Goal: Find specific page/section: Find specific page/section

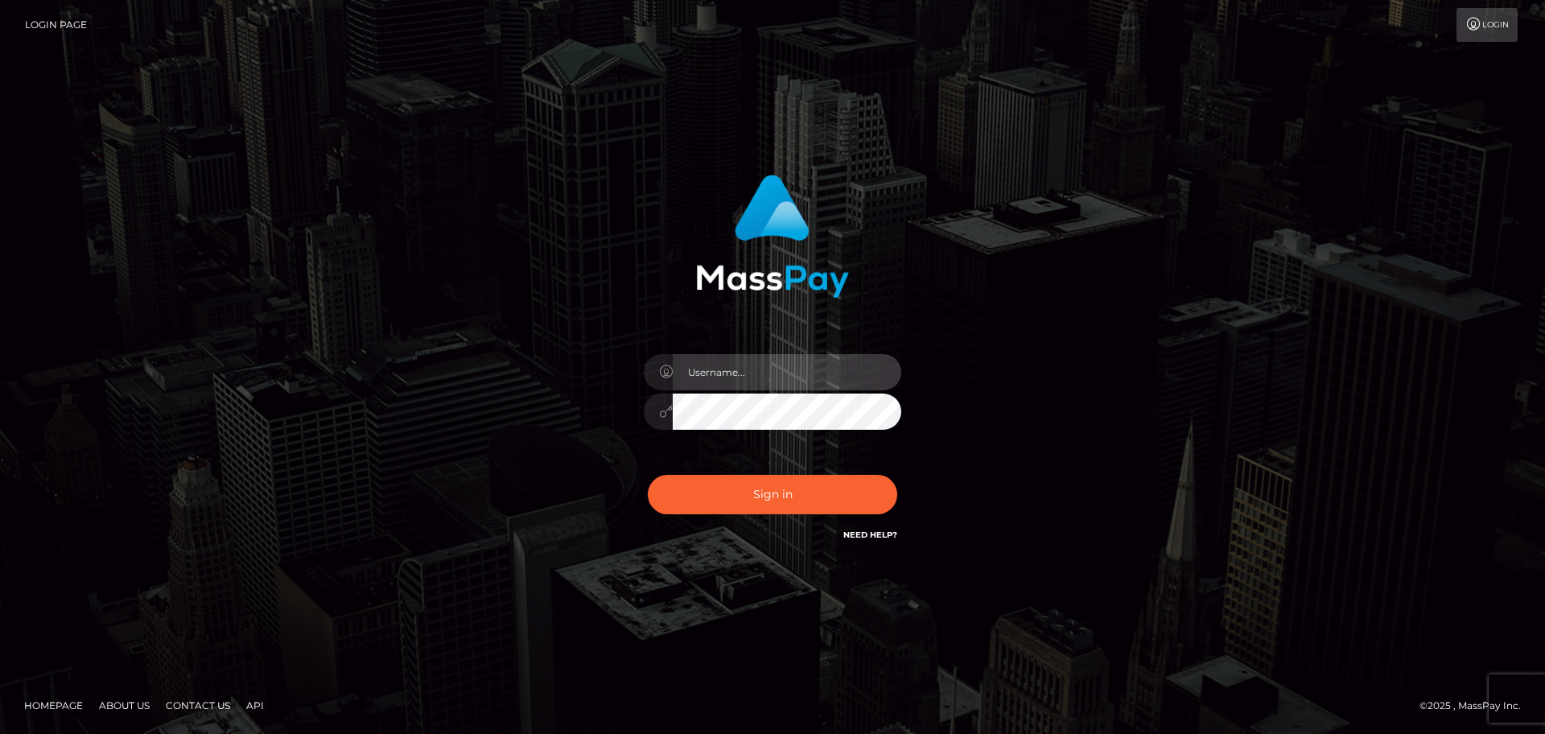
type input "lovely.ace"
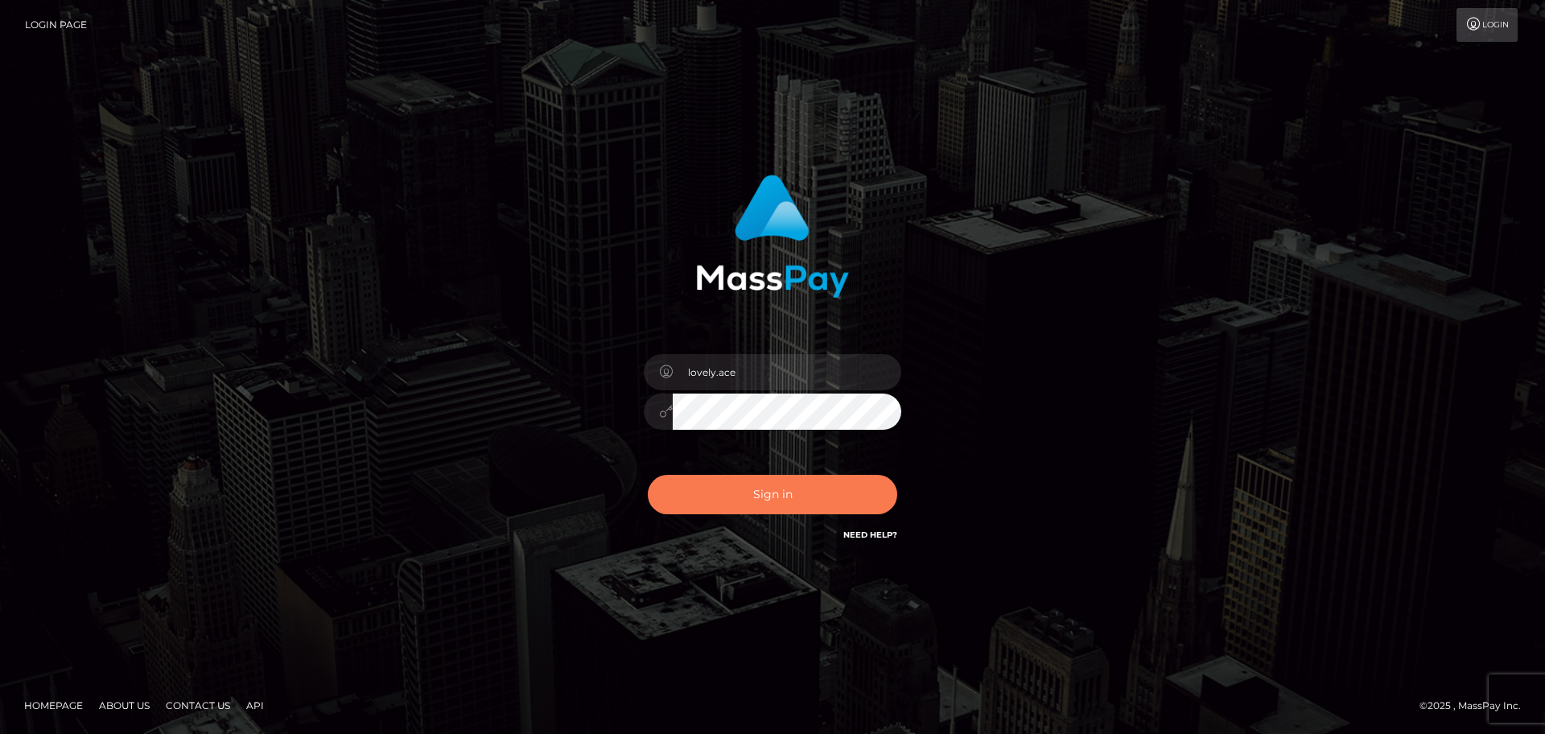
click at [777, 480] on button "Sign in" at bounding box center [772, 494] width 249 height 39
click at [773, 505] on div "Sign in Need Help?" at bounding box center [773, 501] width 282 height 72
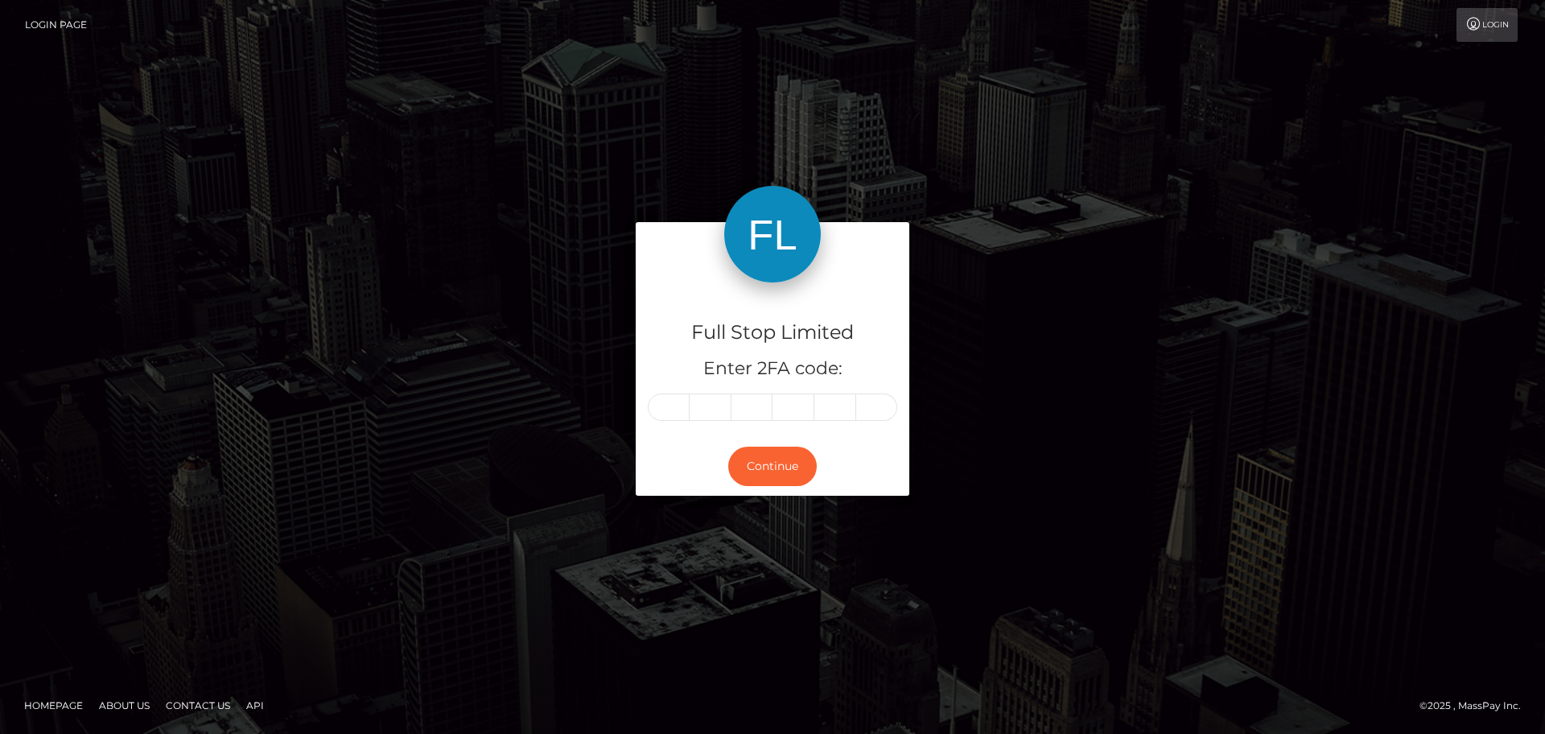
click at [665, 409] on input "text" at bounding box center [669, 407] width 42 height 27
type input "6"
type input "4"
type input "7"
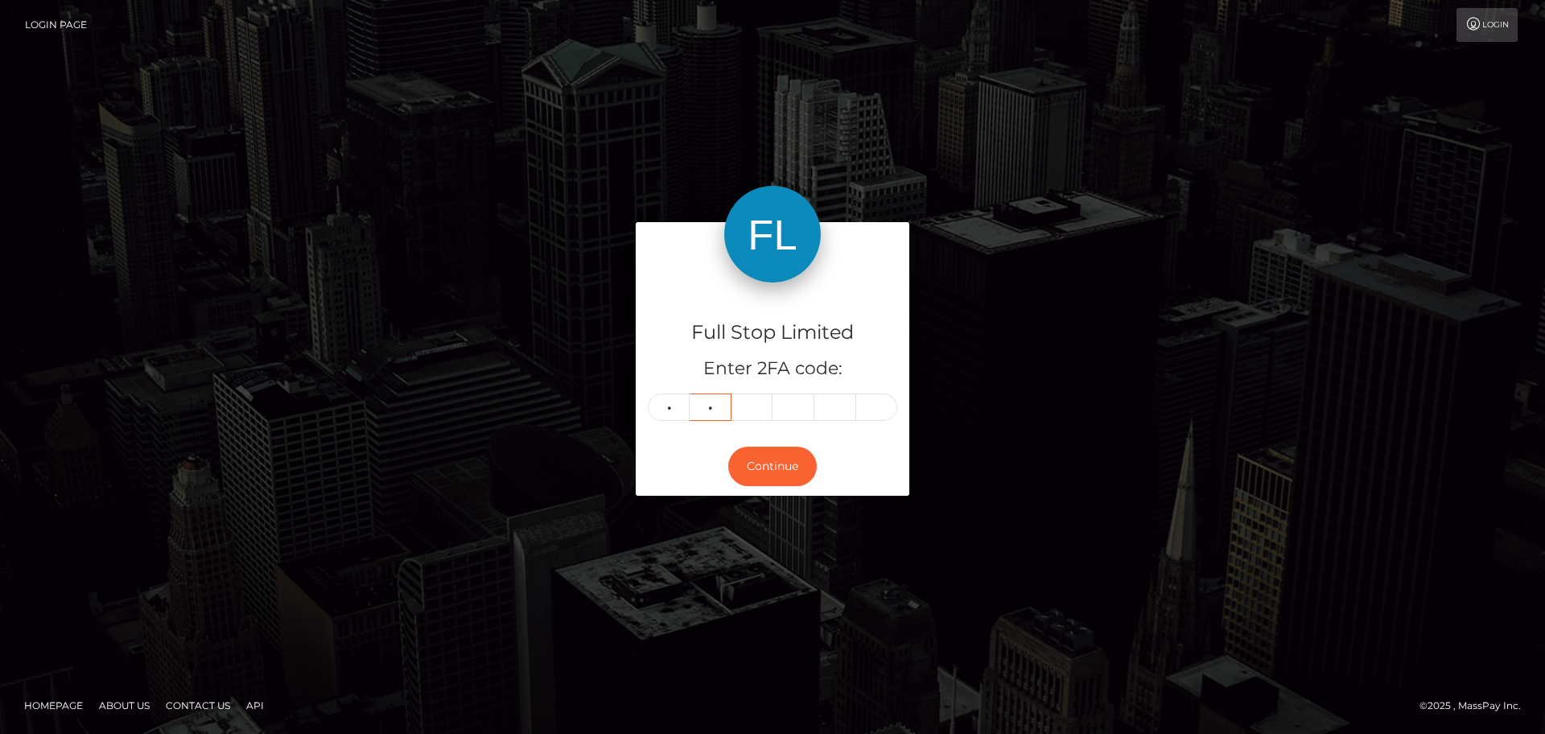
type input "9"
type input "3"
type input "6"
type input "2"
type input "8"
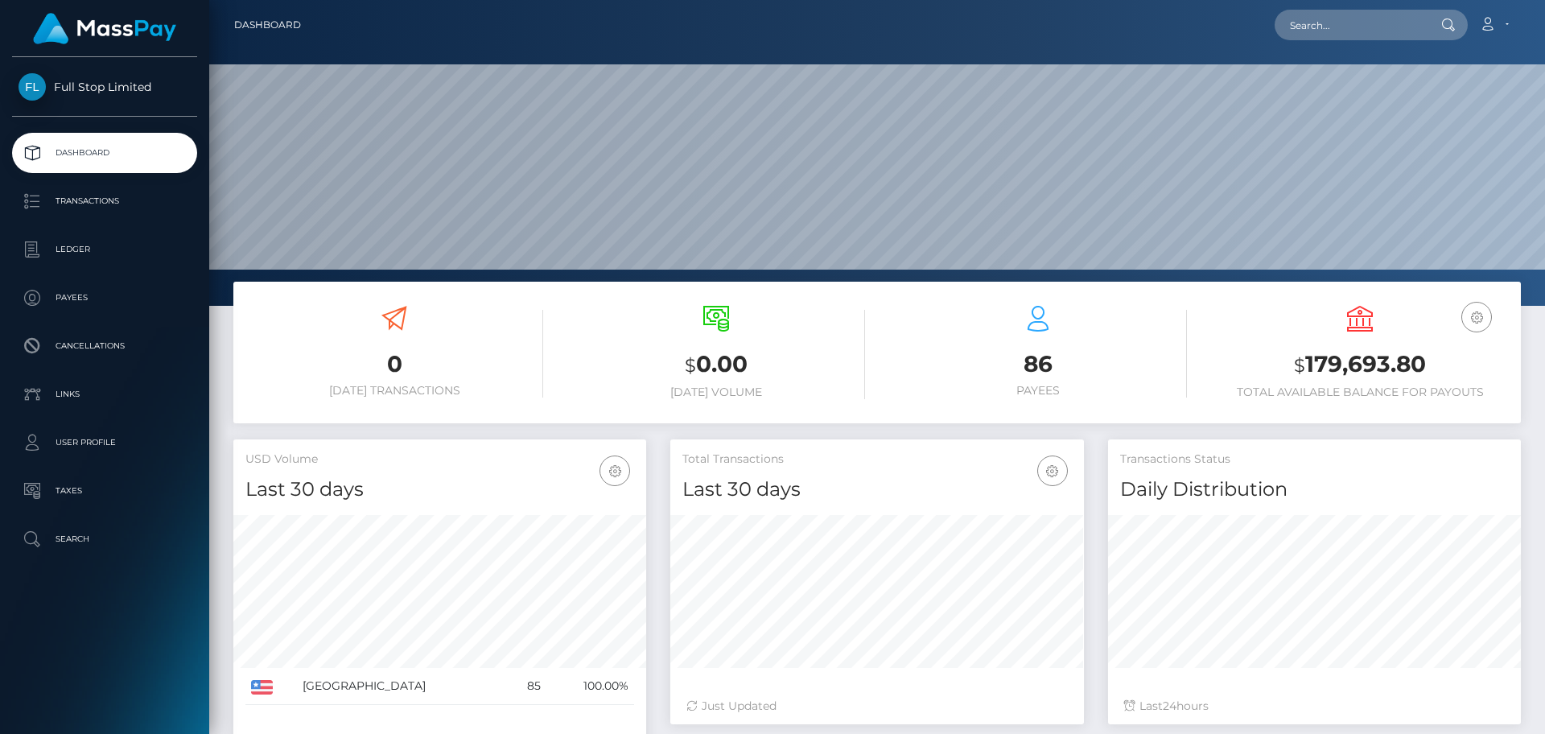
scroll to position [286, 414]
click at [1374, 30] on input "text" at bounding box center [1350, 25] width 151 height 31
paste input "5302"
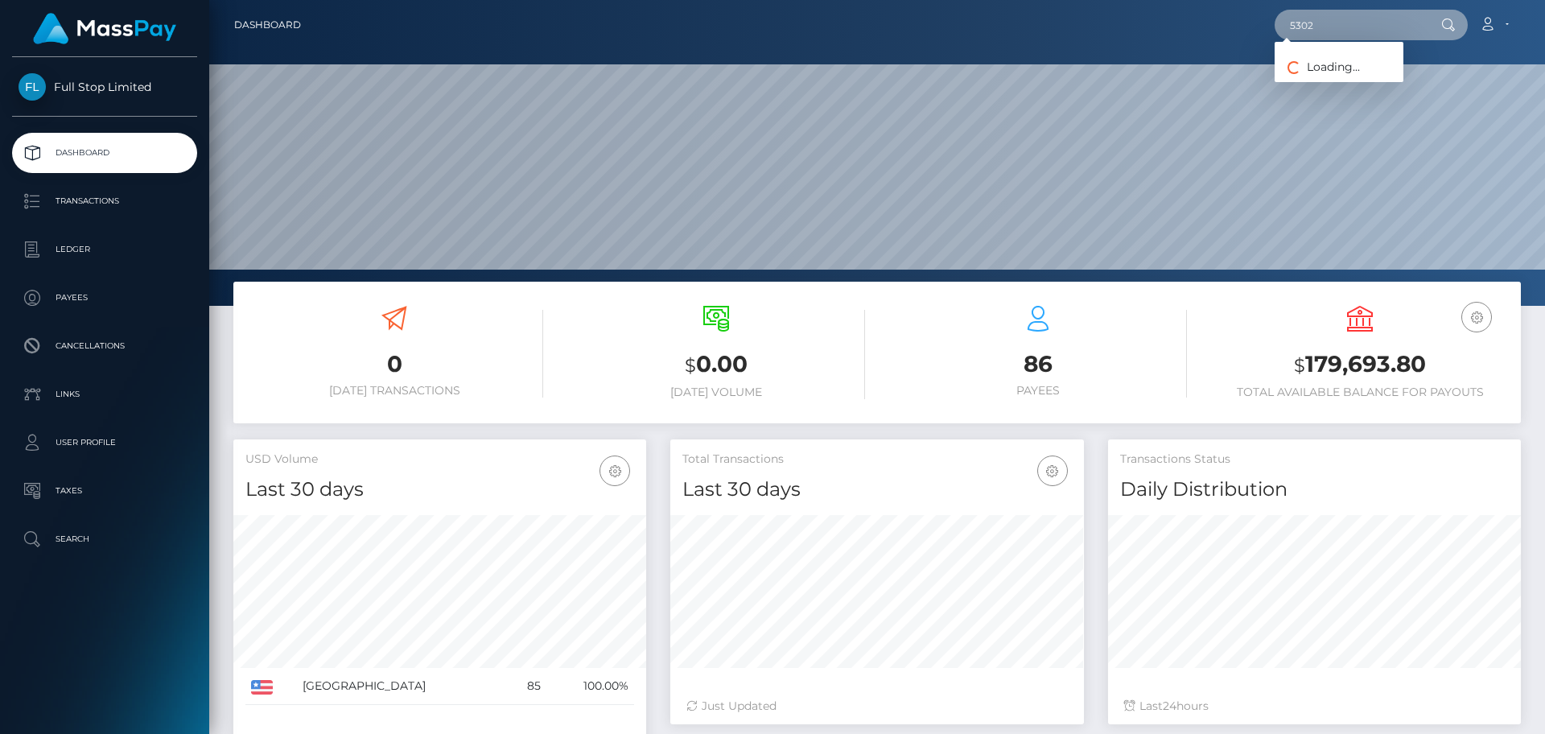
type input "5302"
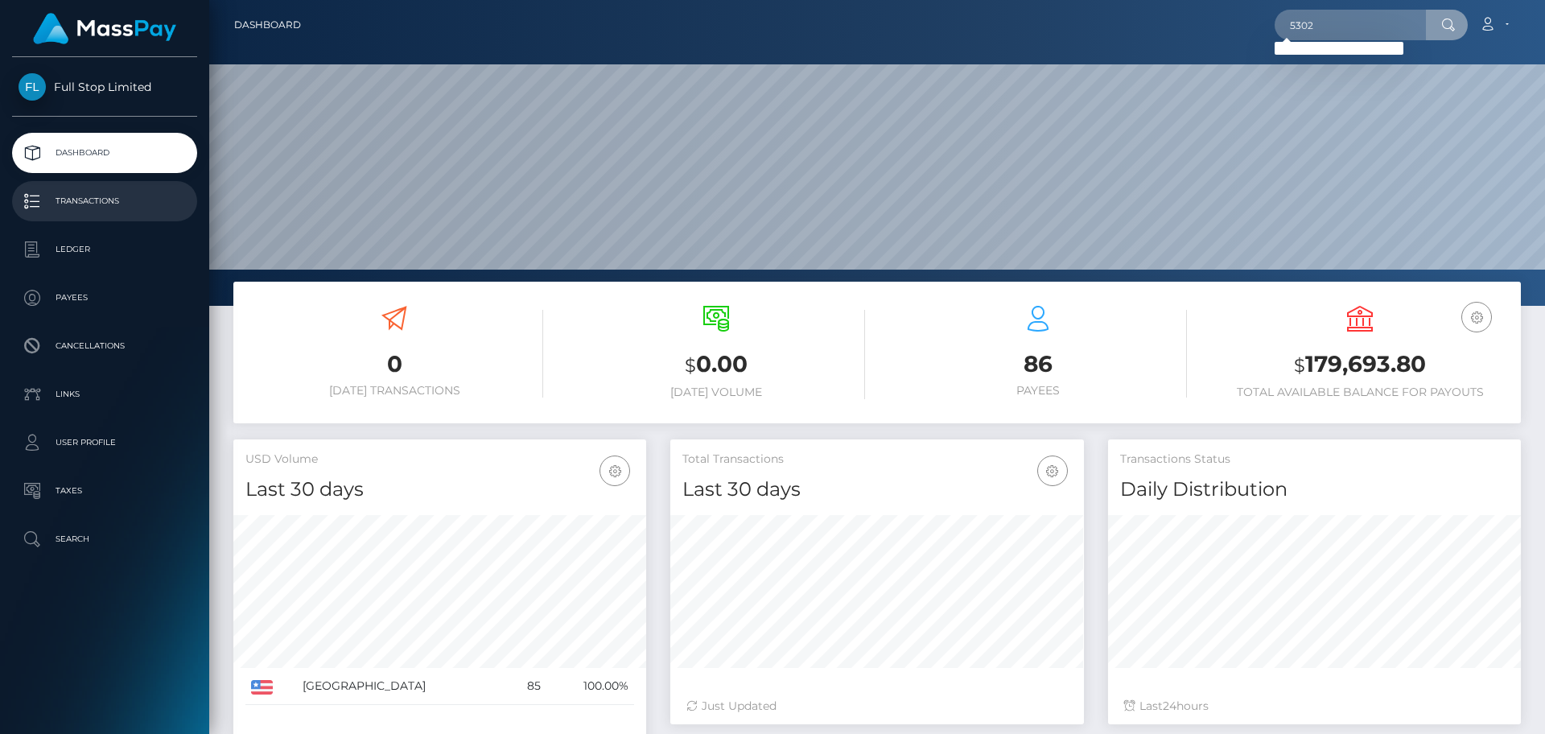
click at [93, 199] on p "Transactions" at bounding box center [105, 201] width 172 height 24
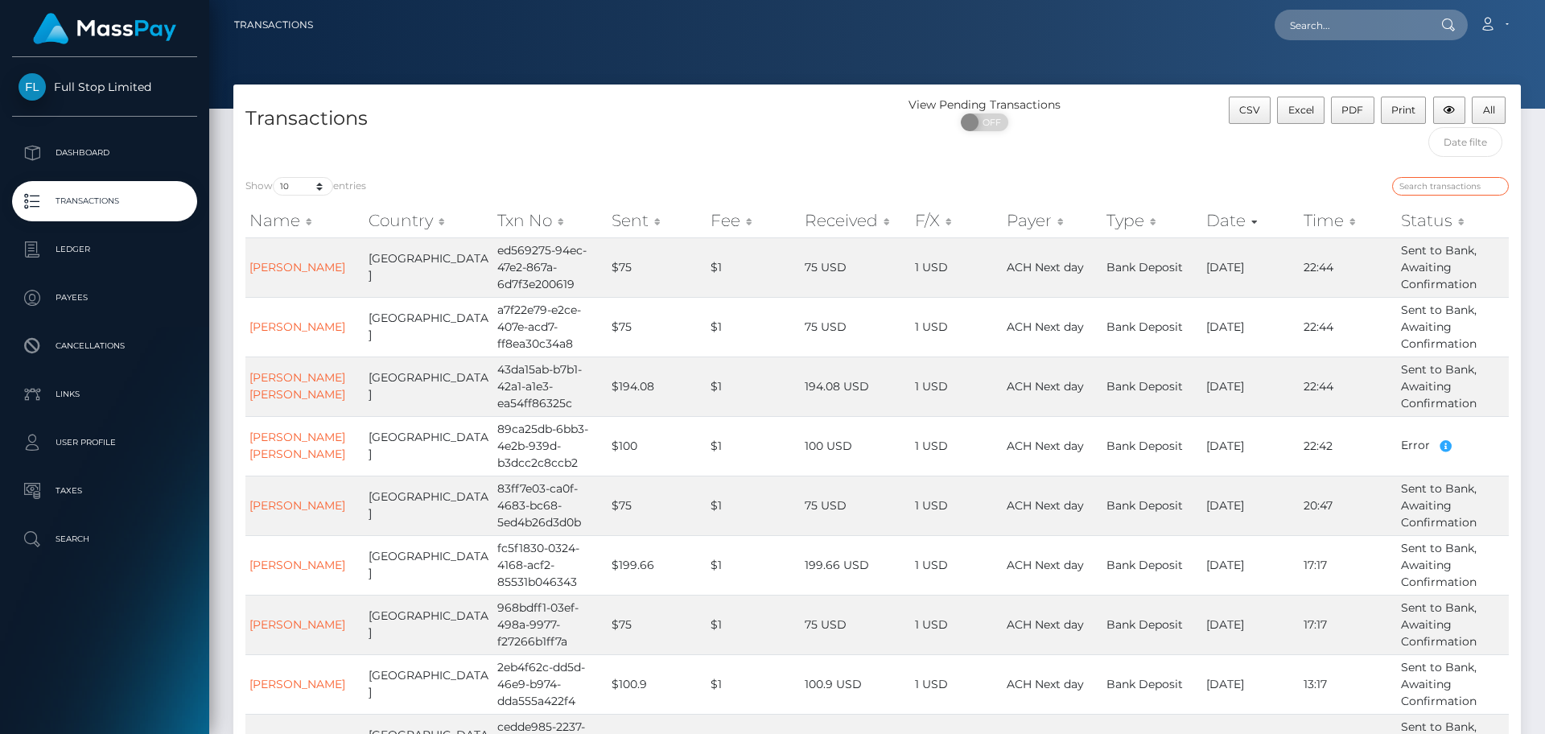
click at [1446, 189] on input "search" at bounding box center [1450, 186] width 117 height 19
paste input "5302"
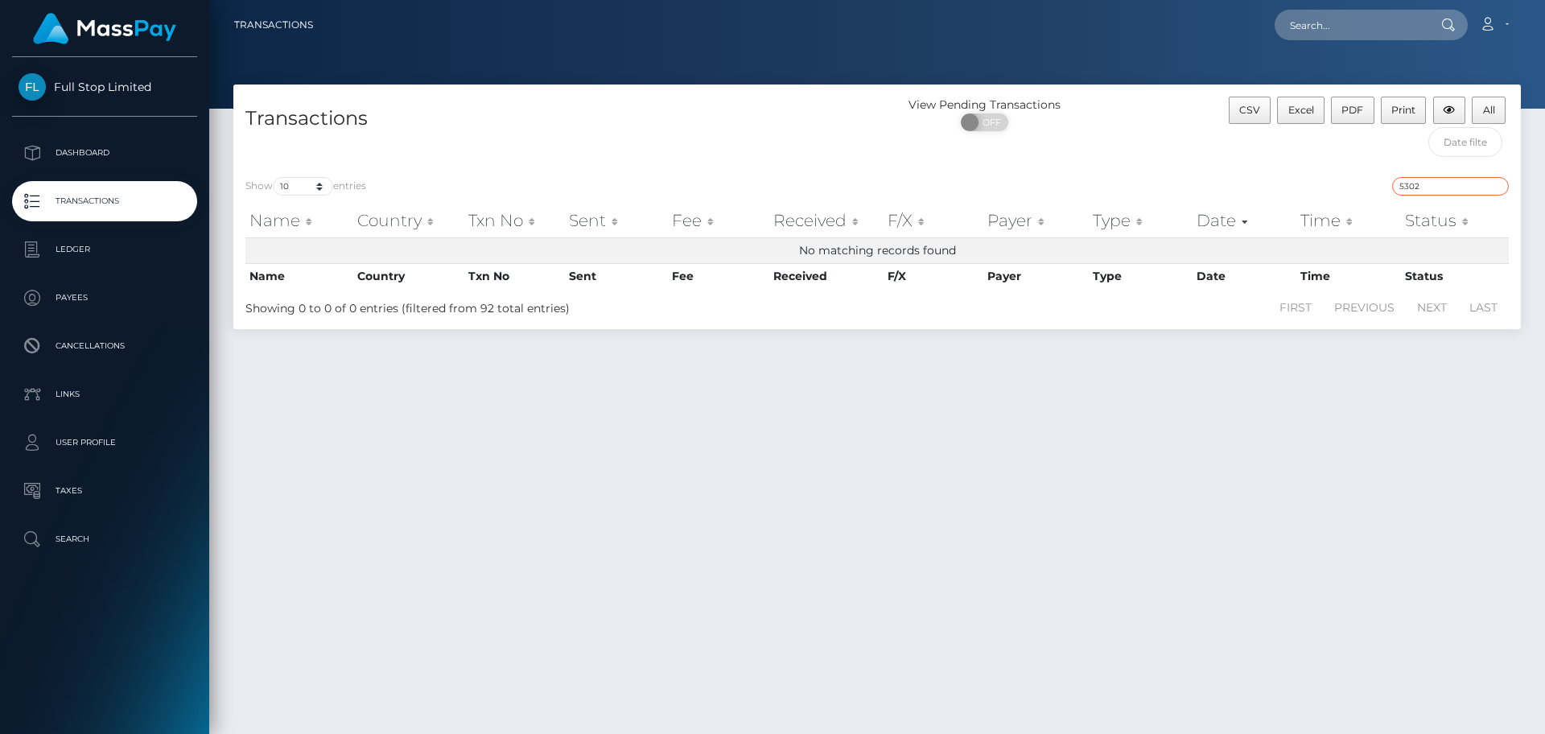
type input "5302"
click at [1331, 52] on div at bounding box center [877, 54] width 1336 height 109
click at [1343, 36] on input "text" at bounding box center [1350, 25] width 151 height 31
paste input "23941923"
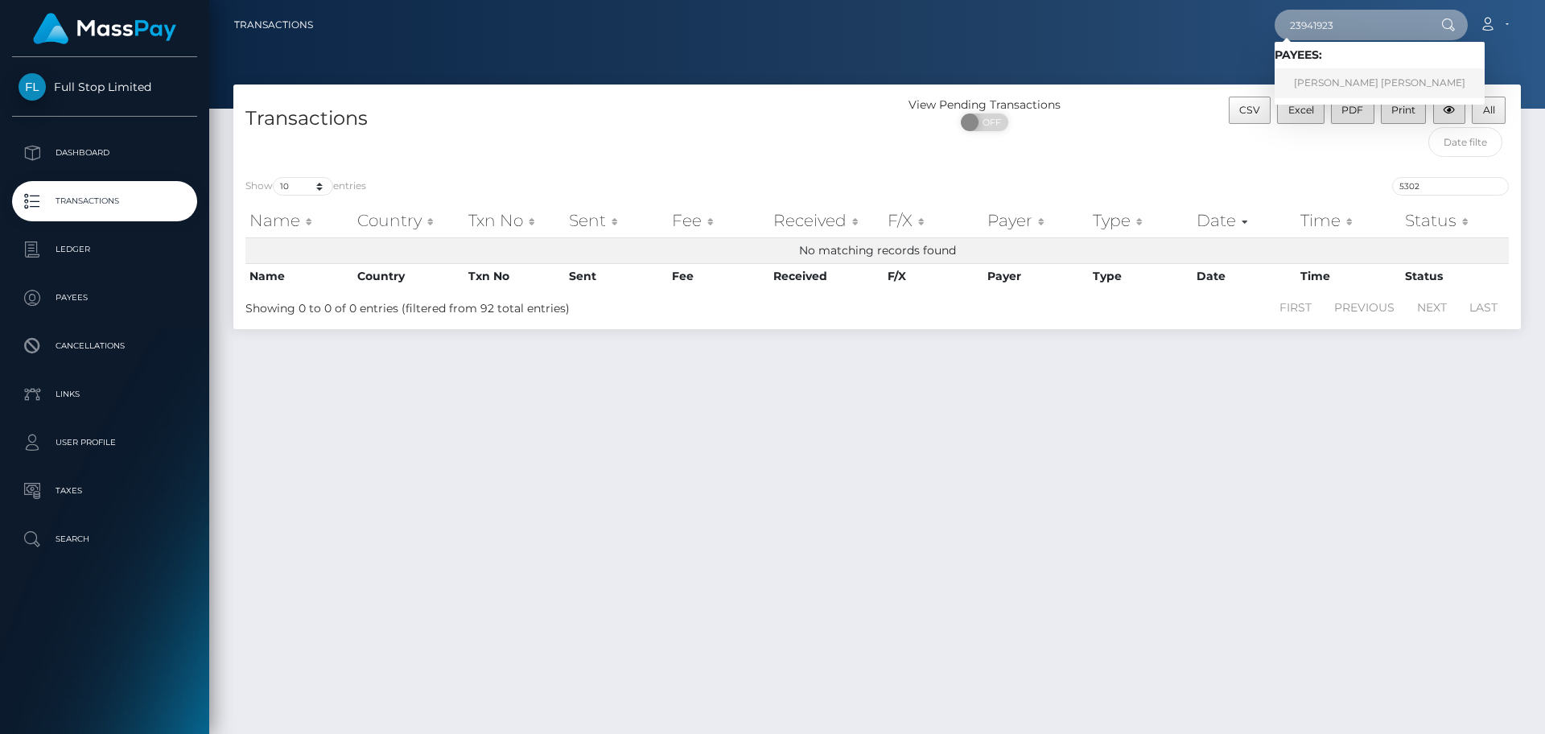
type input "23941923"
click at [1350, 82] on link "ANDREW WARREN ESTRADA" at bounding box center [1380, 83] width 210 height 30
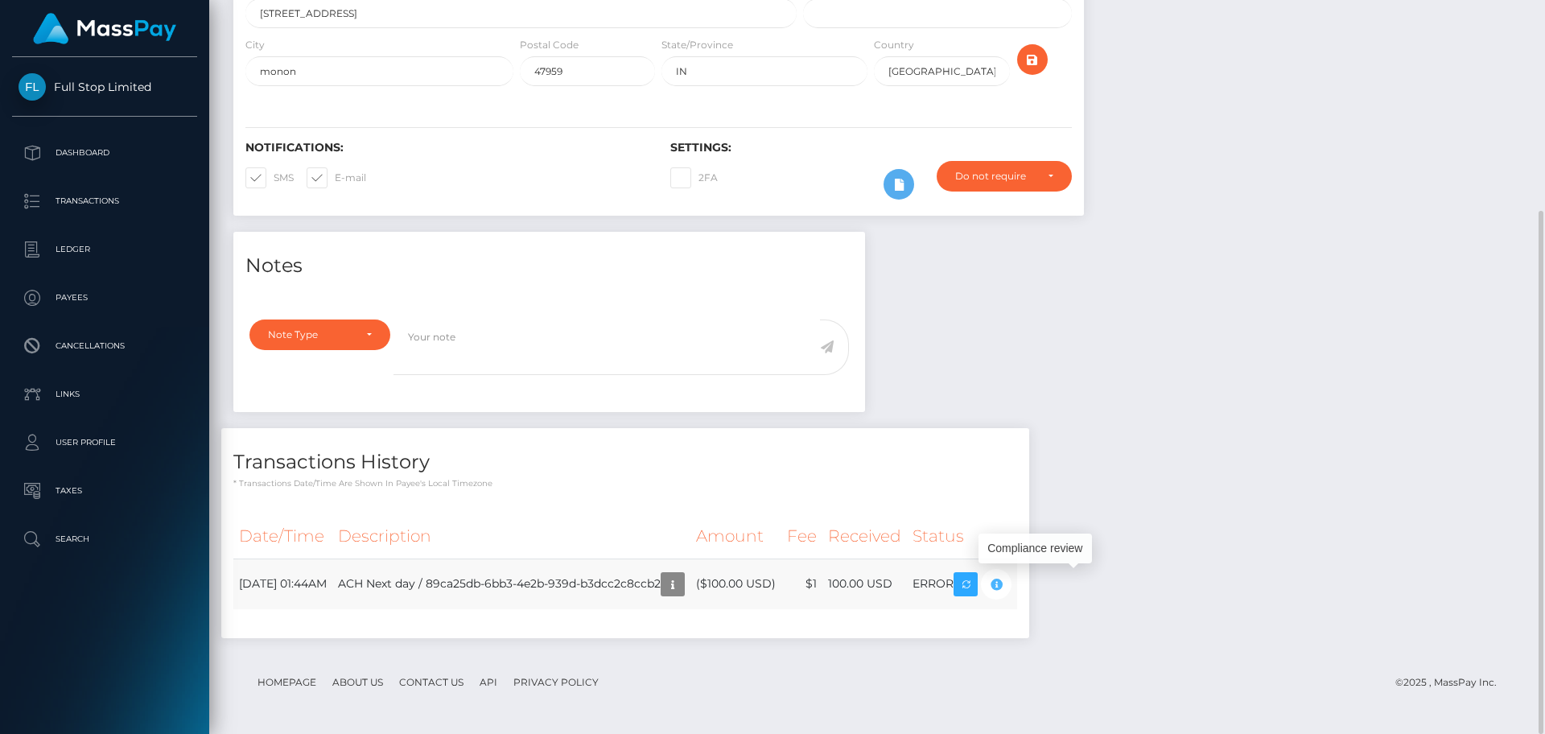
scroll to position [193, 414]
